Goal: Use online tool/utility: Utilize a website feature to perform a specific function

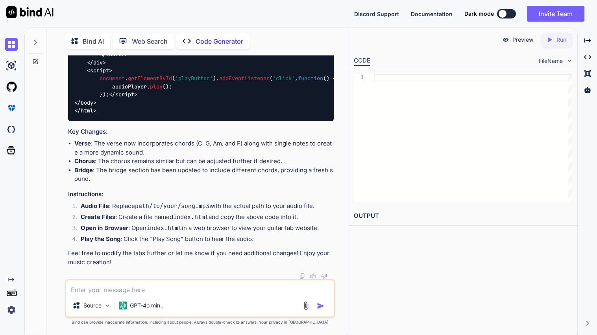
click at [87, 42] on p "Bind AI" at bounding box center [93, 41] width 21 height 9
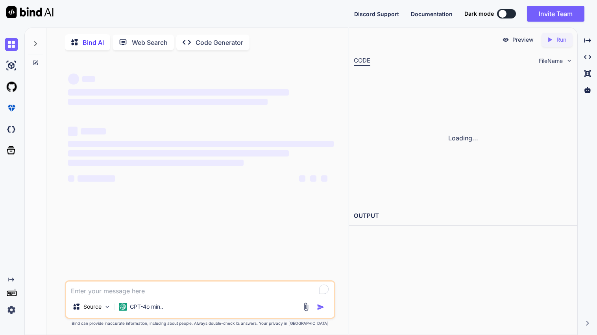
type textarea "x"
click at [122, 294] on textarea "To enrich screen reader interactions, please activate Accessibility in Grammarl…" at bounding box center [200, 289] width 268 height 14
type textarea "wr"
type textarea "x"
type textarea "write"
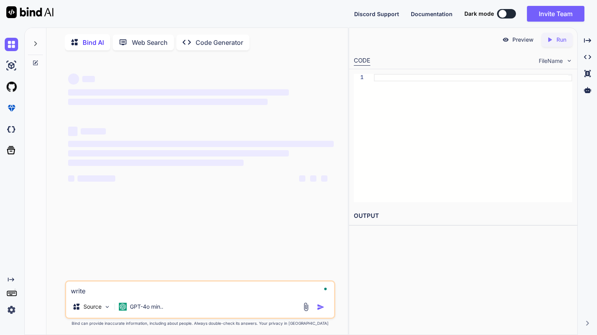
type textarea "x"
type textarea "write"
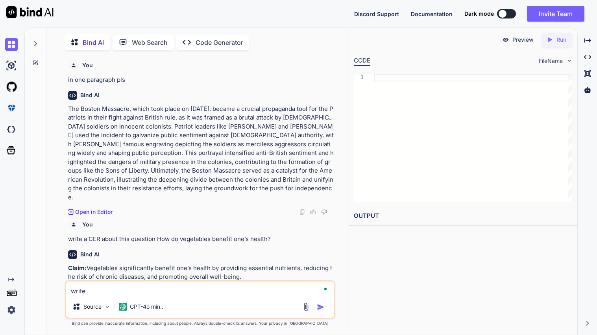
type textarea "x"
type textarea "write a"
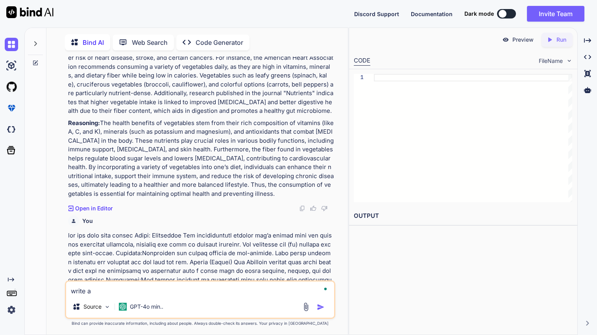
scroll to position [3, 0]
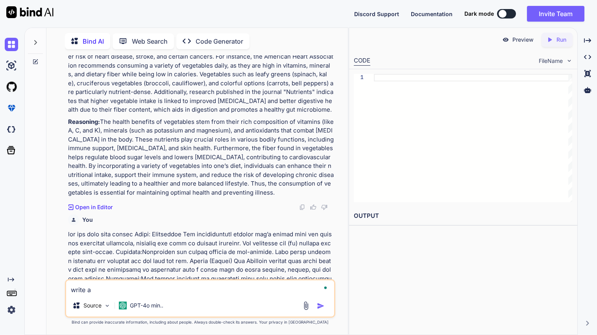
type textarea "x"
type textarea "write a"
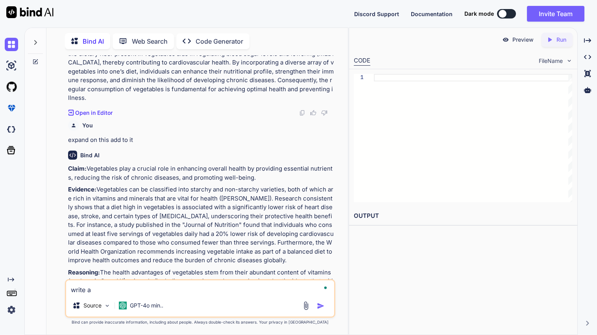
type textarea "x"
type textarea "write a v"
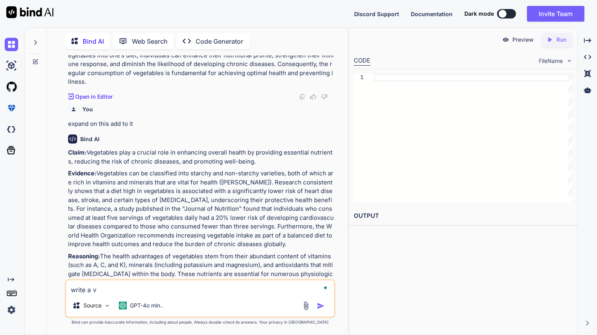
type textarea "x"
type textarea "write a ve"
type textarea "x"
type textarea "write a ver"
type textarea "x"
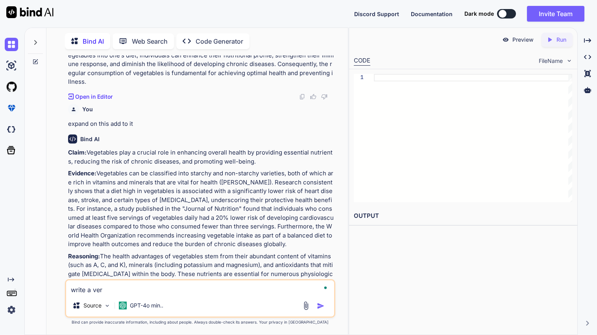
type textarea "write a very"
type textarea "x"
type textarea "write a very"
type textarea "x"
type textarea "write a very r"
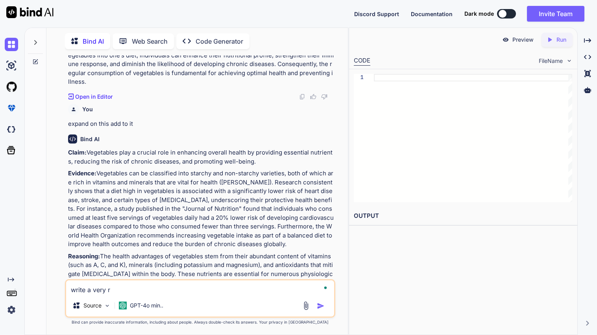
type textarea "x"
type textarea "write a very ro"
type textarea "x"
type textarea "write a very rom"
type textarea "x"
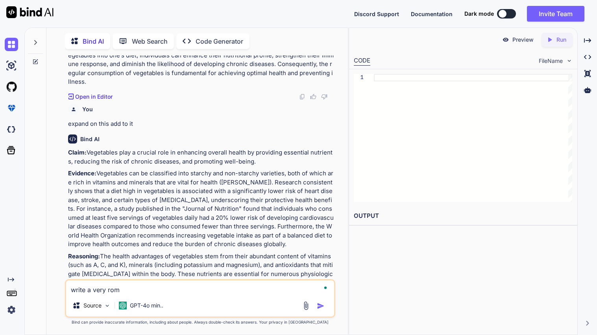
type textarea "write a very [GEOGRAPHIC_DATA]"
type textarea "x"
type textarea "write a very roman"
type textarea "x"
type textarea "write a very romant"
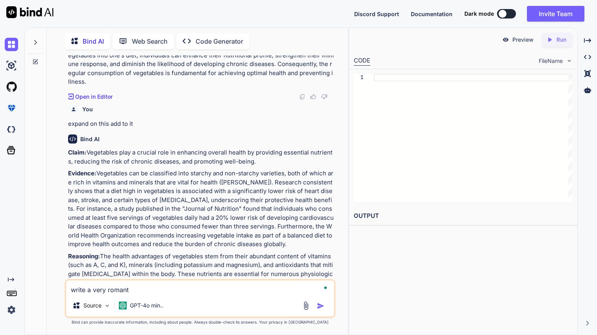
type textarea "x"
type textarea "write a very romanti"
type textarea "x"
type textarea "write a very romantic"
type textarea "x"
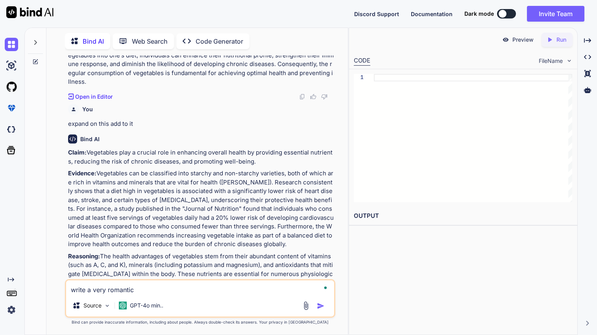
type textarea "write a very romantic"
type textarea "x"
type textarea "write a very romantic p"
type textarea "x"
type textarea "write a very romantic po"
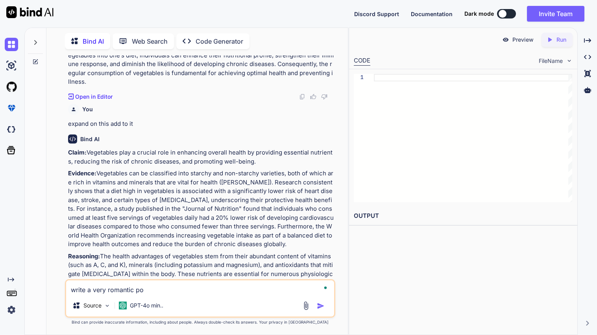
type textarea "x"
type textarea "write a very romantic [PERSON_NAME]"
type textarea "x"
type textarea "write a very romantic poem"
type textarea "x"
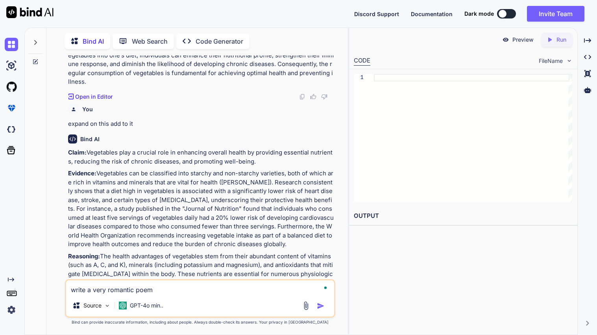
type textarea "write a very romantic poem"
type textarea "x"
type textarea "write a very romantic poem t"
type textarea "x"
type textarea "write a very romantic poem to"
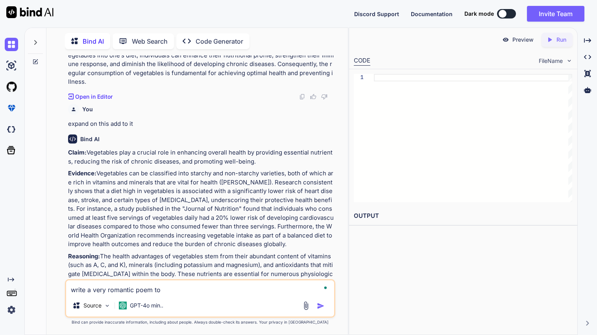
type textarea "x"
type textarea "write a very romantic poem to l"
type textarea "x"
type textarea "write a very romantic poem to ly"
type textarea "x"
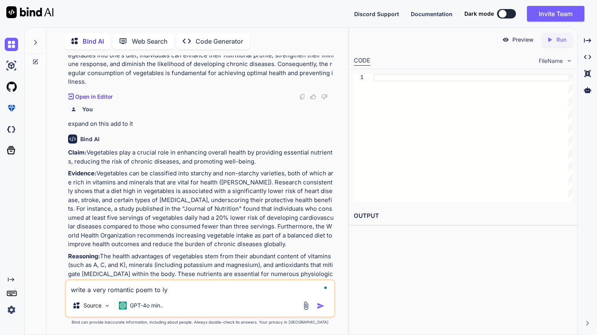
type textarea "write a very romantic poem to lyl"
type textarea "x"
type textarea "write a very romantic poem to [PERSON_NAME]"
type textarea "x"
type textarea "write a very romantic poem to [PERSON_NAME]"
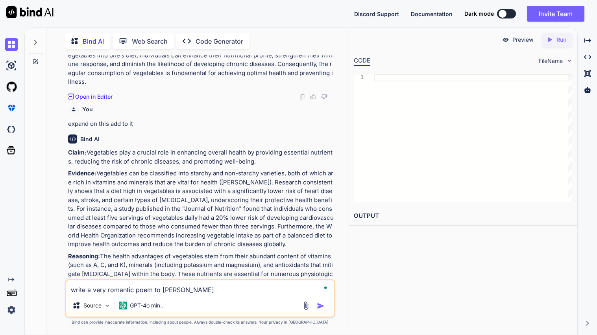
type textarea "x"
type textarea "write a very romantic poem to [PERSON_NAME]"
type textarea "x"
type textarea "write a very romantic poem to [PERSON_NAME]"
type textarea "x"
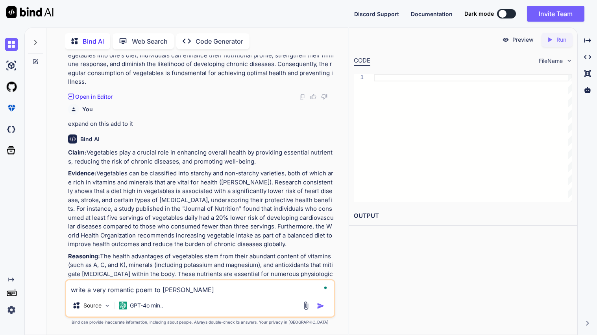
type textarea "write a very romantic poem to [PERSON_NAME]"
type textarea "x"
type textarea "write a very romantic poem to [PERSON_NAME] j [PERSON_NAME]"
type textarea "x"
type textarea "write a very romantic poem to [PERSON_NAME]"
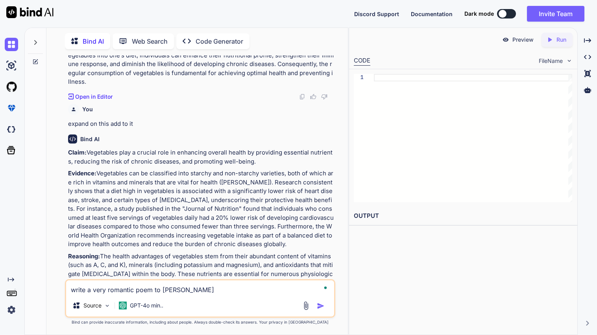
type textarea "x"
type textarea "write a very romantic poem to [PERSON_NAME]"
type textarea "x"
type textarea "write a very romantic poem to [PERSON_NAME]"
type textarea "x"
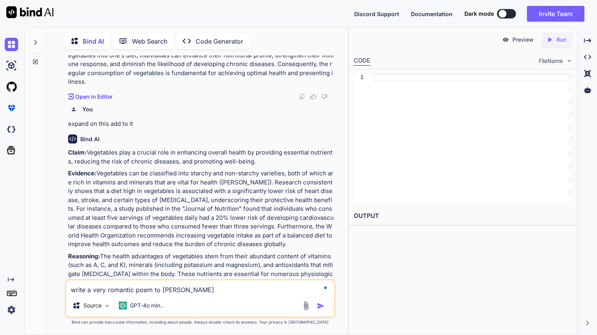
type textarea "write a very romantic poem to [PERSON_NAME]"
type textarea "x"
type textarea "write a very romantic poem to [PERSON_NAME] a"
type textarea "x"
type textarea "write a very romantic poem to [PERSON_NAME] an"
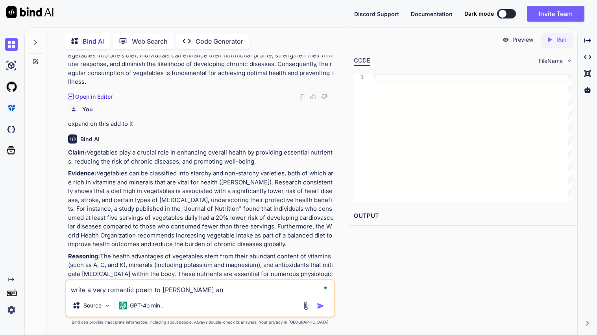
type textarea "x"
type textarea "write a very romantic poem to [PERSON_NAME] and"
type textarea "x"
type textarea "write a very romantic poem to [PERSON_NAME] and m"
type textarea "x"
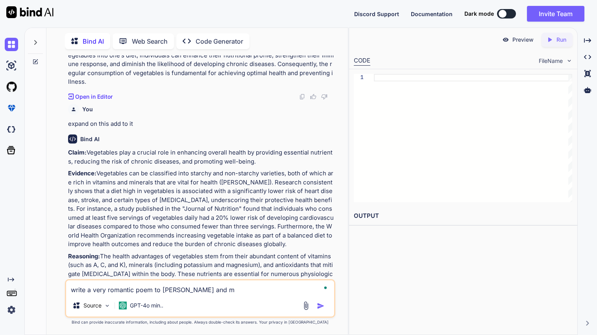
type textarea "write a very romantic poem to [PERSON_NAME] and ma"
type textarea "x"
type textarea "write a very romantic poem to [PERSON_NAME] and [PERSON_NAME]"
type textarea "x"
type textarea "write a very romantic poem to [PERSON_NAME] and make"
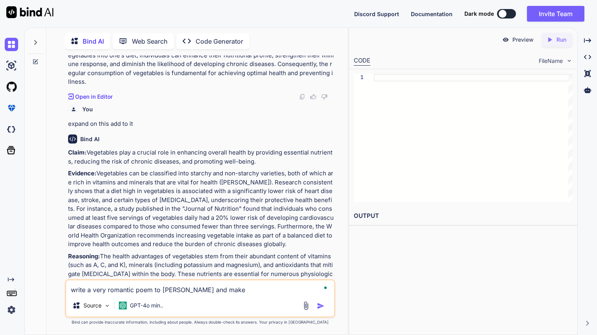
type textarea "x"
type textarea "write a very romantic poem to [PERSON_NAME] and make"
type textarea "x"
type textarea "write a very romantic poem to [PERSON_NAME] and make i"
type textarea "x"
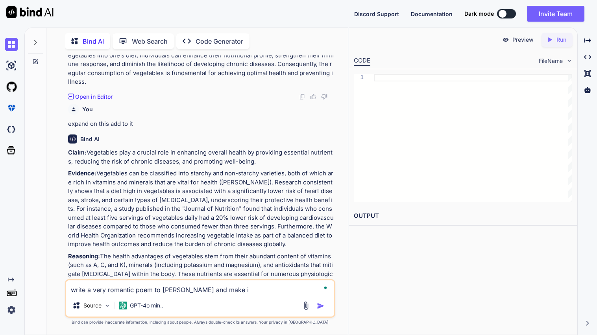
type textarea "write a very romantic poem to [PERSON_NAME] and make it"
type textarea "x"
type textarea "write a very romantic poem to [PERSON_NAME] and make it"
type textarea "x"
type textarea "write a very romantic poem to [PERSON_NAME] and make it v"
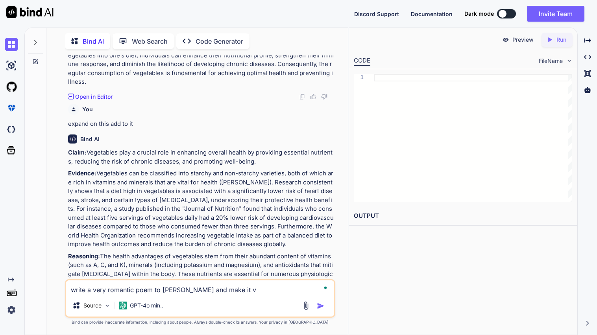
type textarea "x"
type textarea "write a very romantic poem to [PERSON_NAME] and make it ve"
type textarea "x"
type textarea "write a very romantic poem to [PERSON_NAME] and make it ver"
type textarea "x"
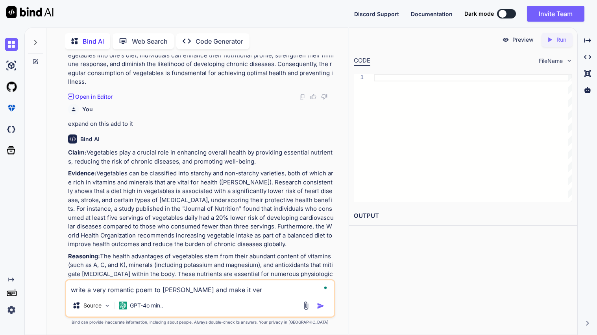
type textarea "write a very romantic poem to [PERSON_NAME] and make it very"
type textarea "x"
type textarea "write a very romantic poem to [PERSON_NAME] and make it very"
type textarea "x"
type textarea "write a very romantic poem to [PERSON_NAME] and make it very h"
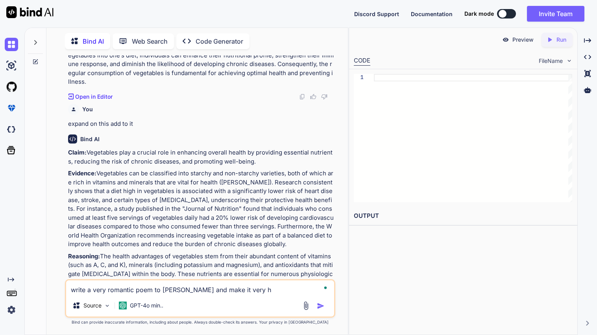
type textarea "x"
type textarea "write a very romantic poem to [PERSON_NAME] and make it very he"
type textarea "x"
type textarea "write a very romantic poem to [PERSON_NAME] and make it very hea"
type textarea "x"
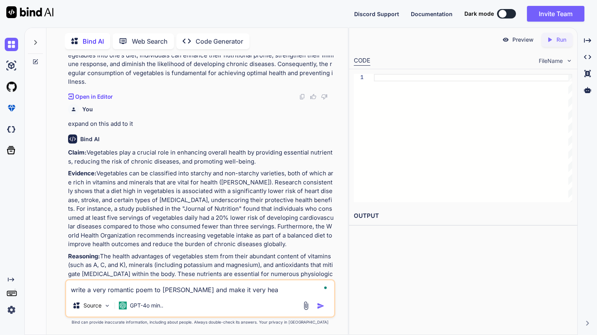
type textarea "write a very romantic poem to [PERSON_NAME] and make it very hear"
type textarea "x"
type textarea "write a very romantic poem to [PERSON_NAME] and make it very heart"
type textarea "x"
type textarea "write a very romantic poem to [PERSON_NAME] and make it very heart f"
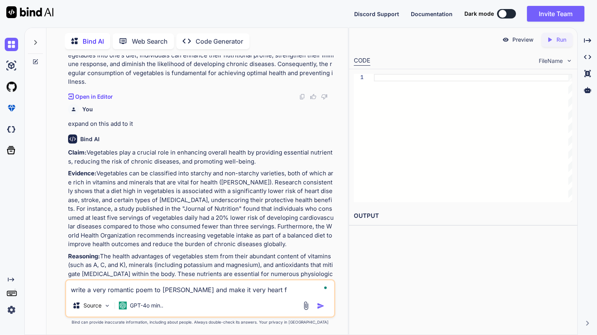
type textarea "x"
type textarea "write a very romantic poem to [PERSON_NAME] and make it very heart fe"
type textarea "x"
type textarea "write a very romantic poem to [PERSON_NAME] and make it very heart felt"
type textarea "x"
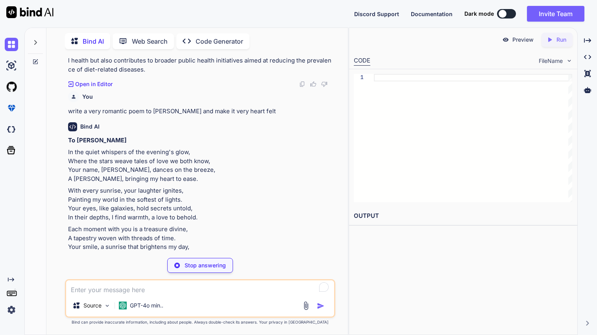
scroll to position [1292, 0]
type textarea "x"
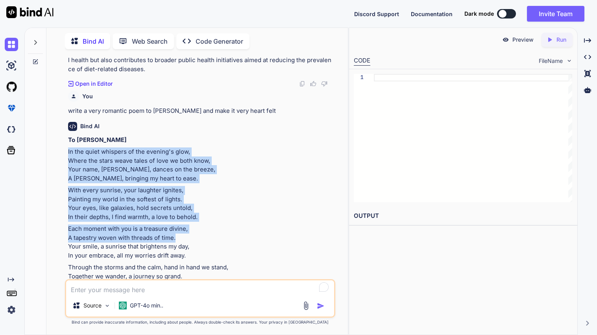
drag, startPoint x: 60, startPoint y: 108, endPoint x: 173, endPoint y: 256, distance: 186.9
click at [173, 256] on div "You in one paragraph pls Bind AI The Boston Massacre, which took place on [DATE…" at bounding box center [200, 194] width 295 height 279
click at [173, 256] on p "Each moment with you is a treasure divine, A tapestry woven with threads of tim…" at bounding box center [201, 242] width 266 height 35
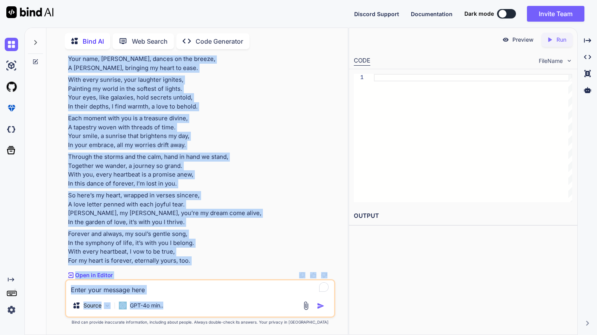
scroll to position [1515, 0]
drag, startPoint x: 67, startPoint y: 107, endPoint x: 199, endPoint y: 262, distance: 204.3
click at [199, 262] on div "You in one paragraph pls Bind AI The Boston Massacre, which took place on [DATE…" at bounding box center [200, 167] width 269 height 224
copy div "Lo ips dolor sitametc ad eli seddoei't inci, Utlab etd magna aliqu enima mi ven…"
click at [156, 191] on p "So here’s my heart, wrapped in verses sincere, A love letter penned with each j…" at bounding box center [201, 208] width 266 height 35
